Goal: Task Accomplishment & Management: Manage account settings

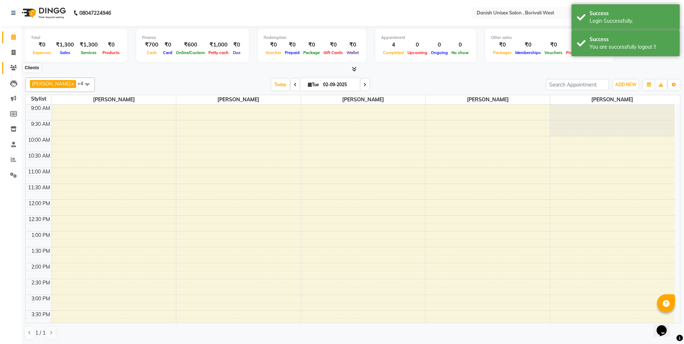
click at [18, 67] on span at bounding box center [13, 68] width 13 height 8
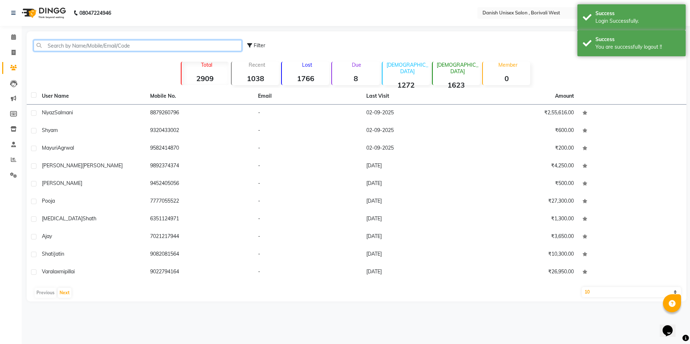
click at [111, 45] on input "text" at bounding box center [138, 45] width 208 height 11
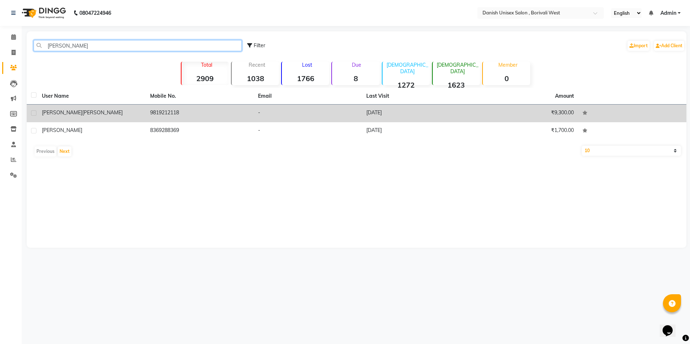
type input "[PERSON_NAME]"
click at [192, 115] on td "9819212118" at bounding box center [200, 114] width 108 height 18
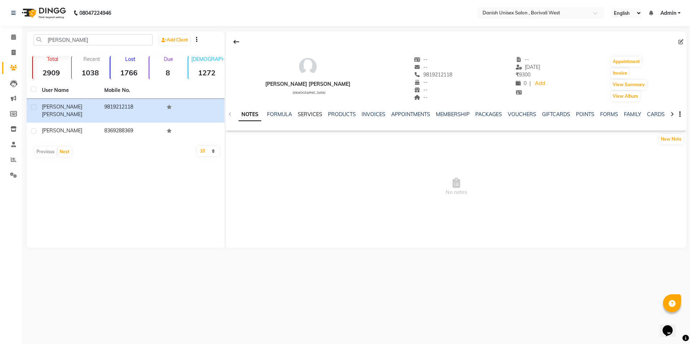
click at [303, 116] on link "SERVICES" at bounding box center [310, 114] width 25 height 6
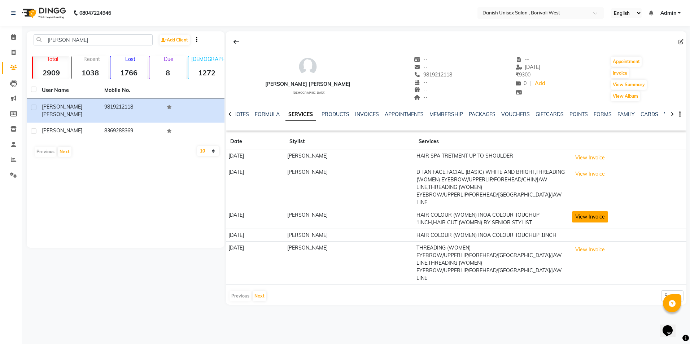
click at [577, 213] on button "View Invoice" at bounding box center [590, 216] width 36 height 11
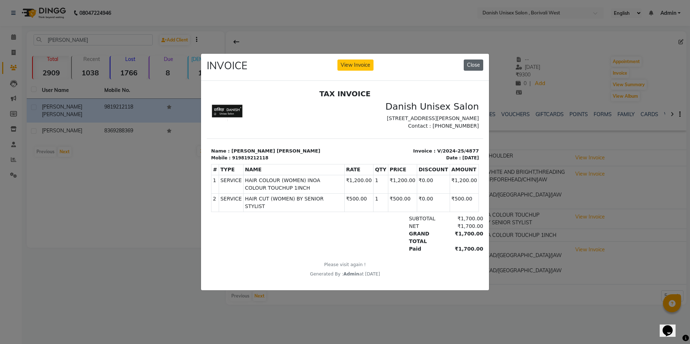
click at [472, 66] on button "Close" at bounding box center [473, 65] width 19 height 11
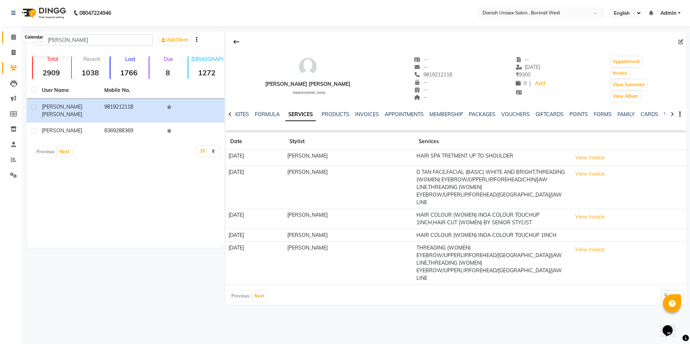
drag, startPoint x: 13, startPoint y: 35, endPoint x: 36, endPoint y: 37, distance: 23.5
click at [13, 35] on icon at bounding box center [13, 36] width 5 height 5
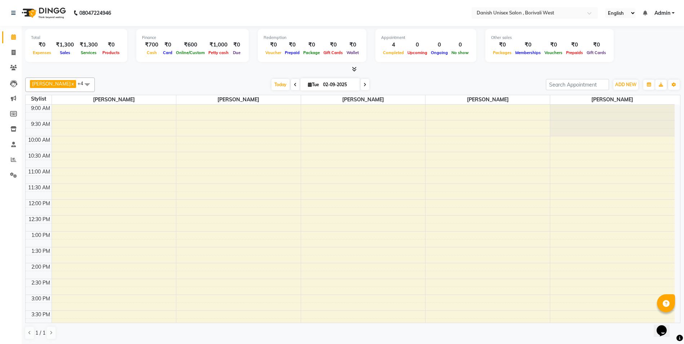
click at [675, 12] on link "Admin" at bounding box center [665, 13] width 20 height 8
click at [656, 51] on link "Sign out" at bounding box center [638, 49] width 66 height 11
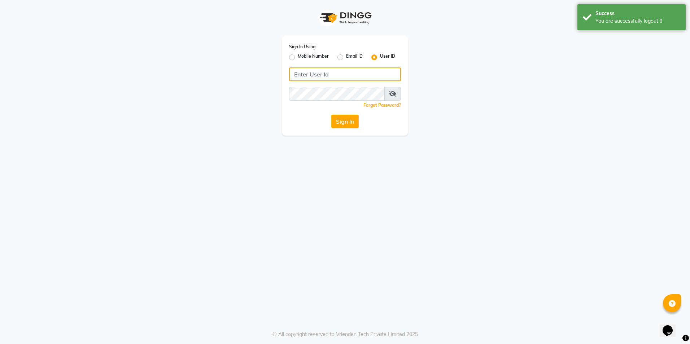
type input "[PERSON_NAME]"
click at [295, 59] on div "Mobile Number" at bounding box center [309, 57] width 40 height 9
click at [298, 55] on label "Mobile Number" at bounding box center [313, 57] width 31 height 9
click at [298, 55] on input "Mobile Number" at bounding box center [300, 55] width 5 height 5
radio input "true"
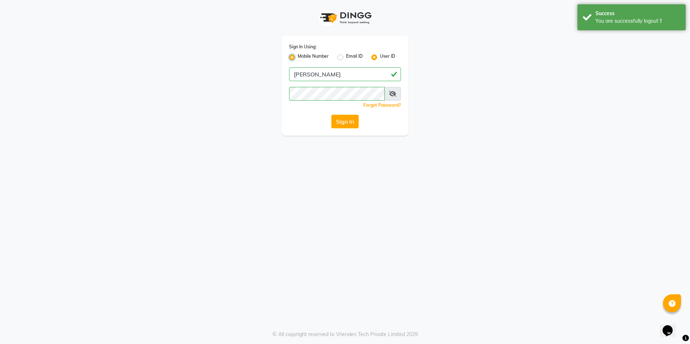
radio input "false"
click at [326, 73] on input "Username" at bounding box center [357, 74] width 88 height 14
type input "9372078213"
click at [341, 123] on button "Sign In" at bounding box center [344, 122] width 27 height 14
